Goal: Task Accomplishment & Management: Manage account settings

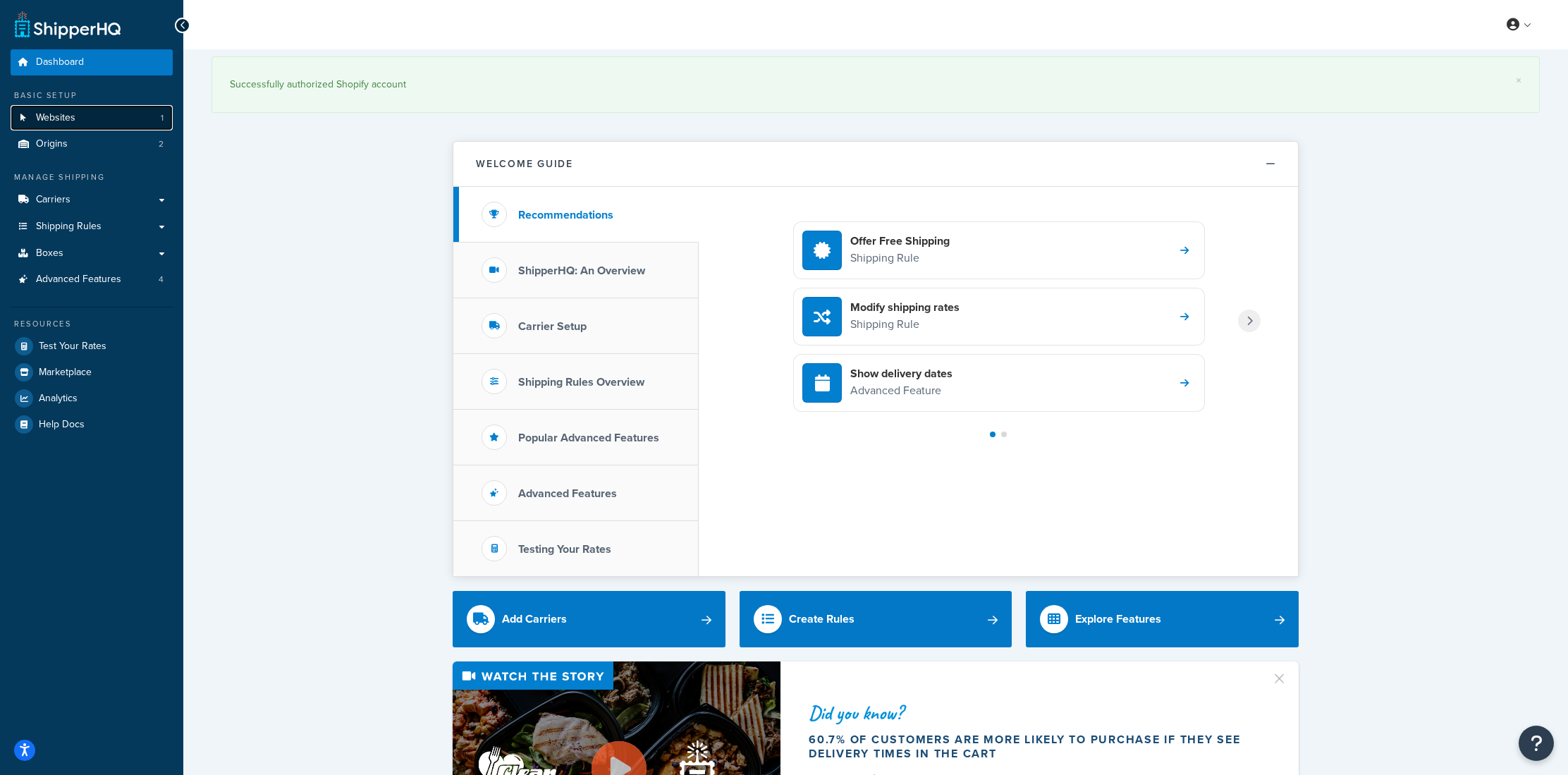
click at [121, 116] on link "Websites 1" at bounding box center [92, 118] width 162 height 26
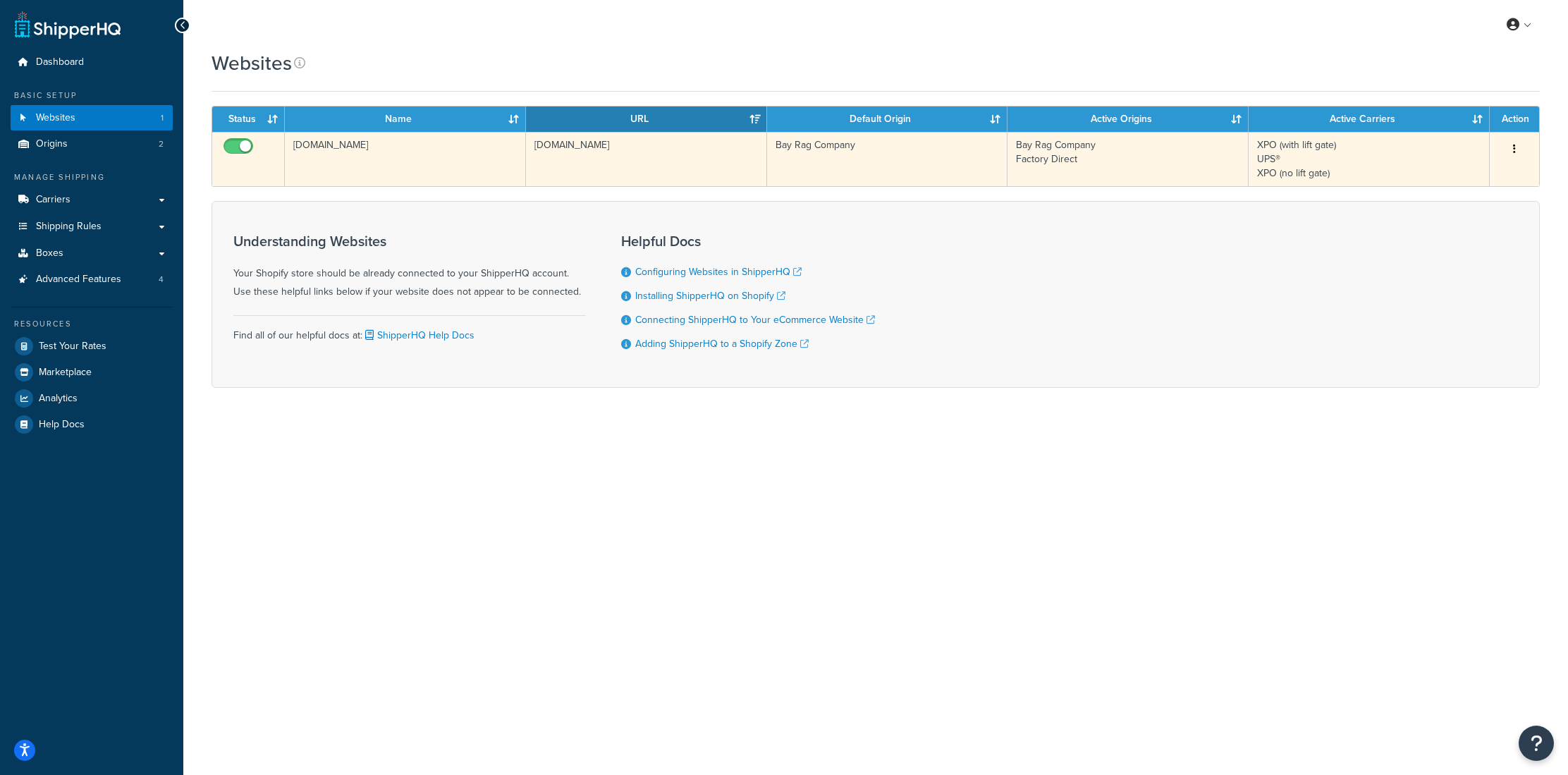
click at [1521, 151] on button "button" at bounding box center [1514, 149] width 19 height 23
click at [1453, 171] on link "Edit" at bounding box center [1458, 178] width 112 height 29
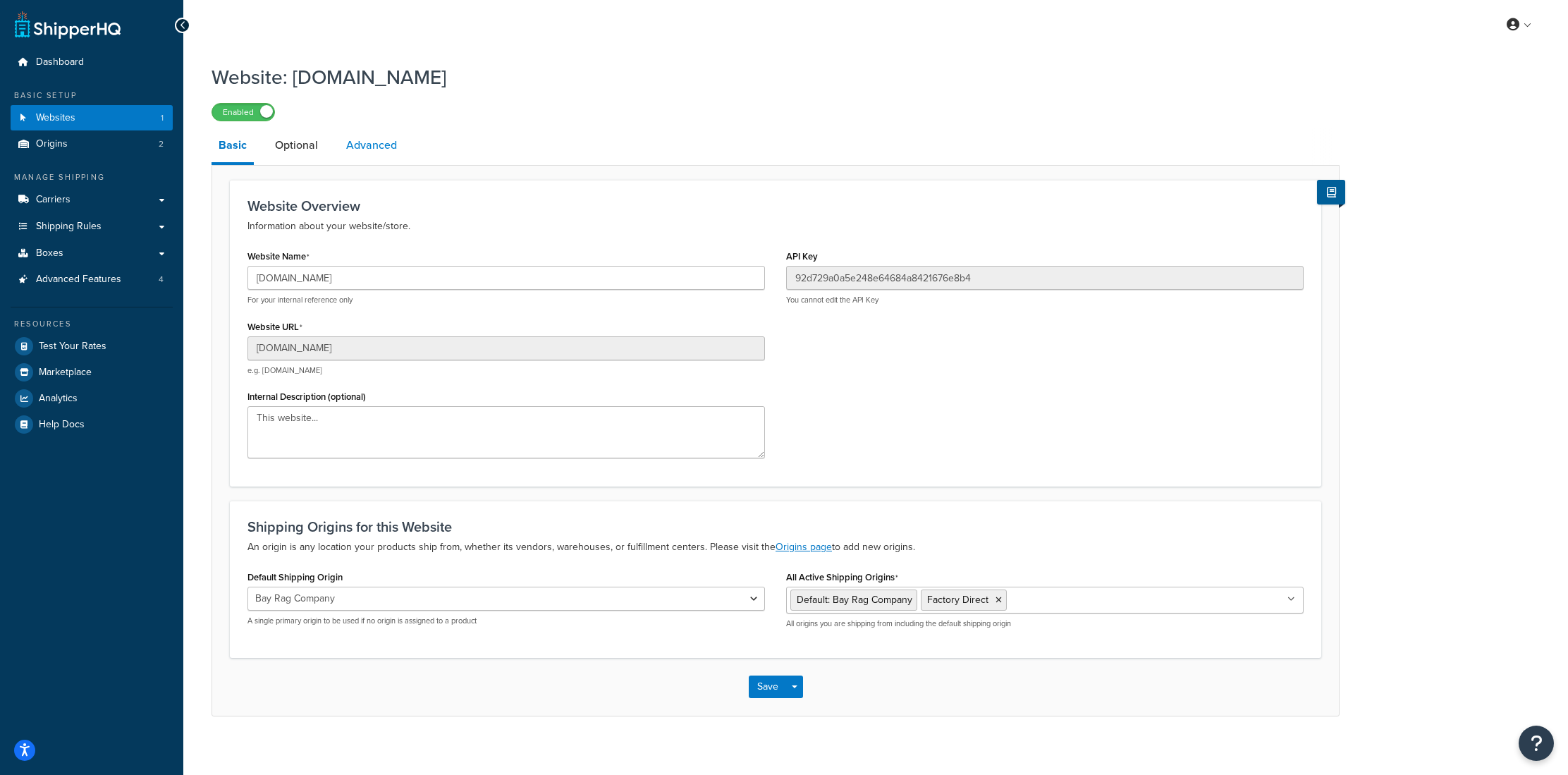
click at [356, 142] on link "Advanced" at bounding box center [371, 146] width 65 height 34
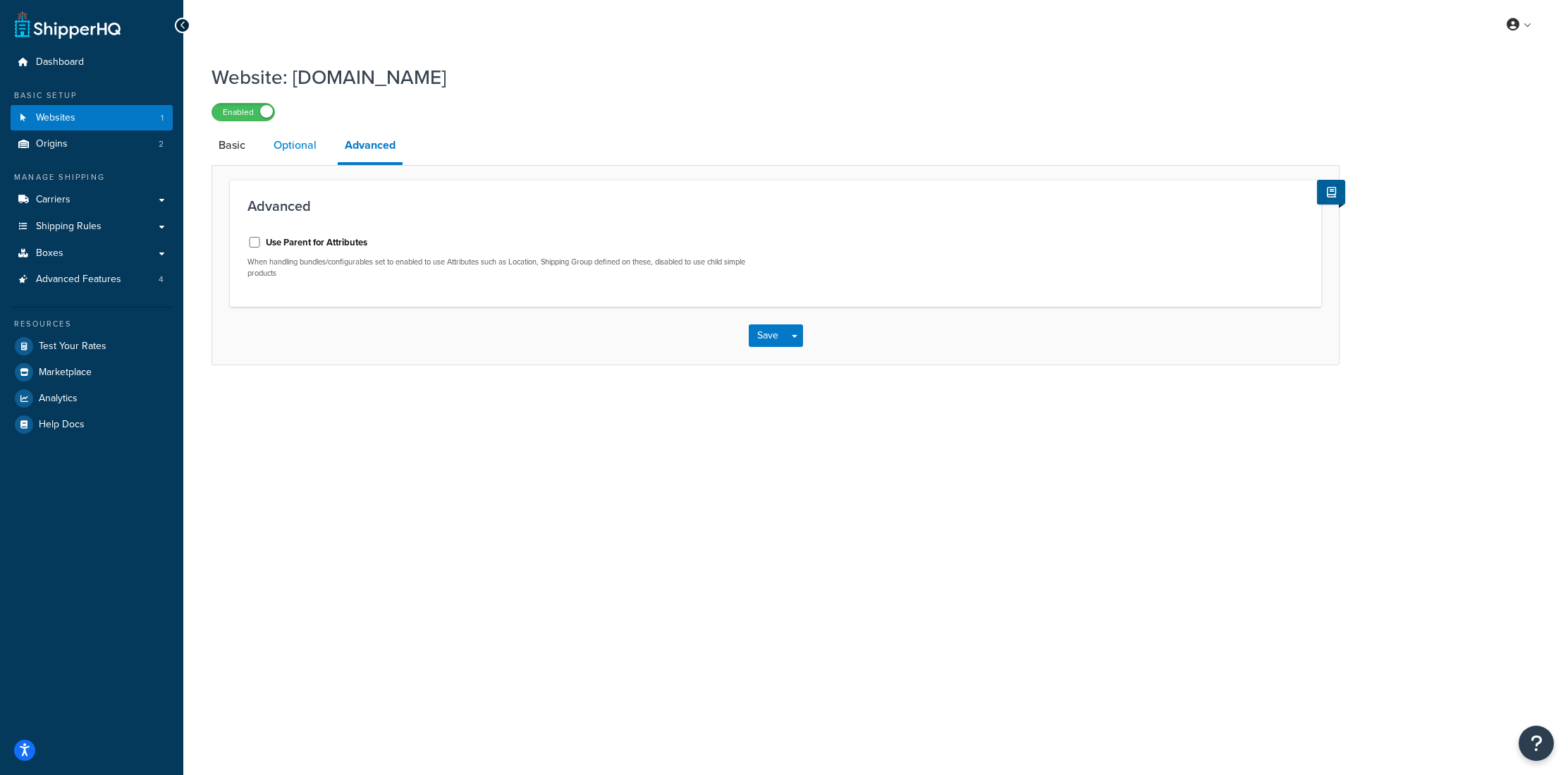
click at [295, 146] on link "Optional" at bounding box center [295, 146] width 58 height 34
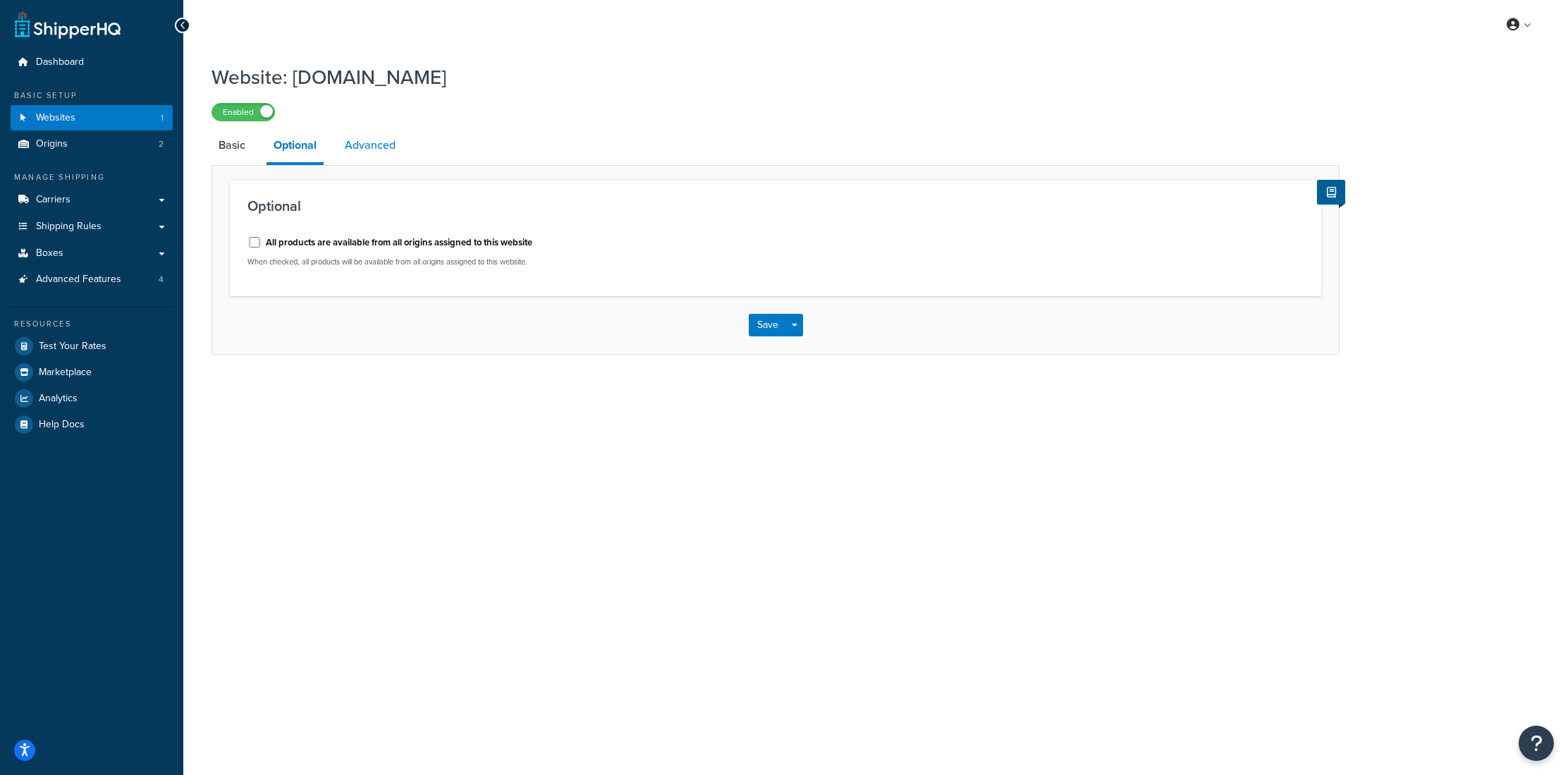
click at [360, 143] on link "Advanced" at bounding box center [370, 146] width 65 height 34
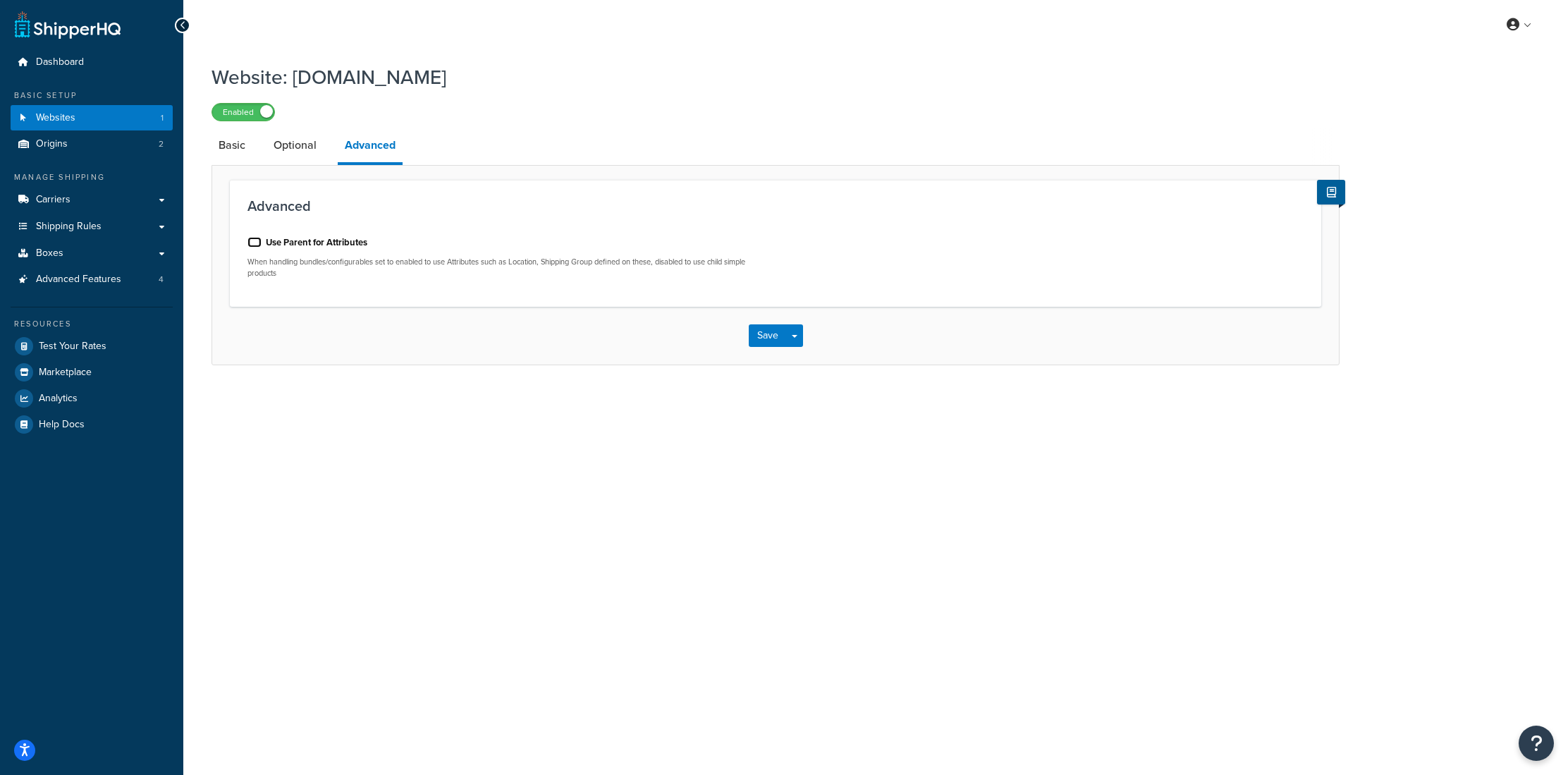
click at [253, 245] on input "Use Parent for Attributes" at bounding box center [255, 242] width 14 height 11
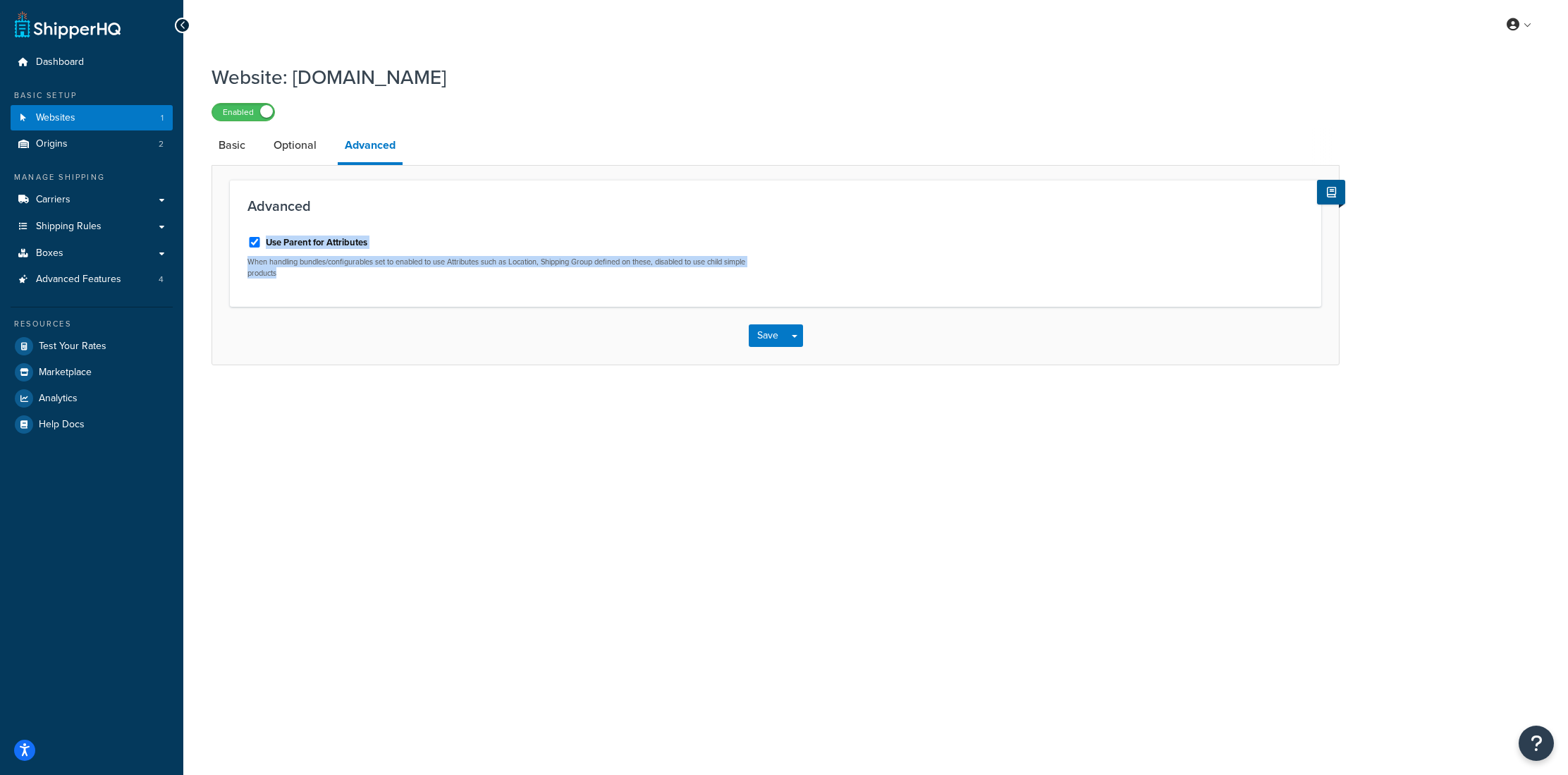
drag, startPoint x: 288, startPoint y: 275, endPoint x: 265, endPoint y: 248, distance: 35.5
click at [265, 248] on div "Use Parent for Attributes When handling bundles/configurables set to enabled to…" at bounding box center [507, 255] width 518 height 48
copy div "Use Parent for Attributes When handling bundles/configurables set to enabled to…"
click at [254, 248] on input "Use Parent for Attributes" at bounding box center [255, 242] width 14 height 11
checkbox input "false"
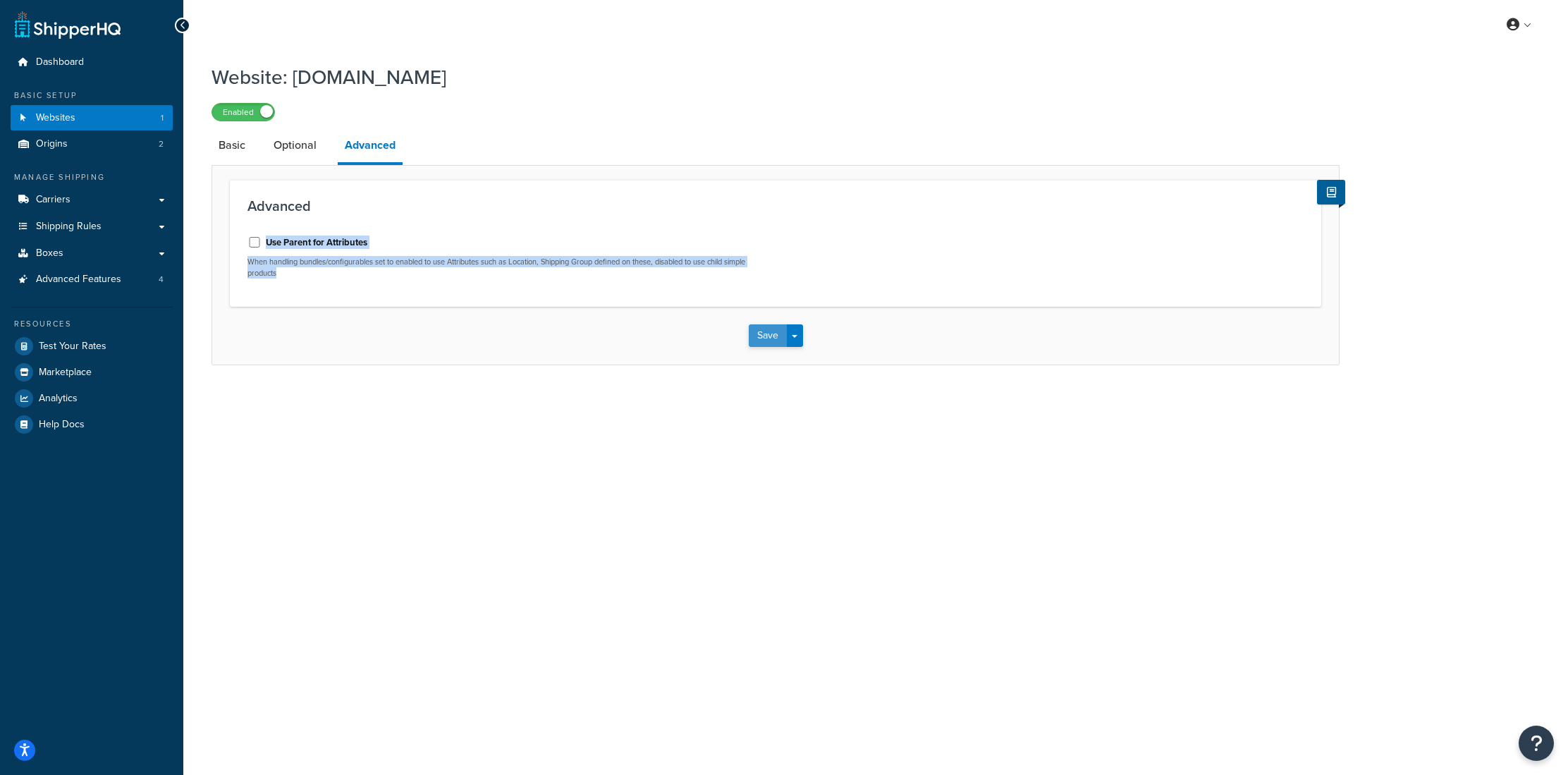
click at [776, 337] on button "Save" at bounding box center [767, 336] width 38 height 23
